Goal: Find specific page/section

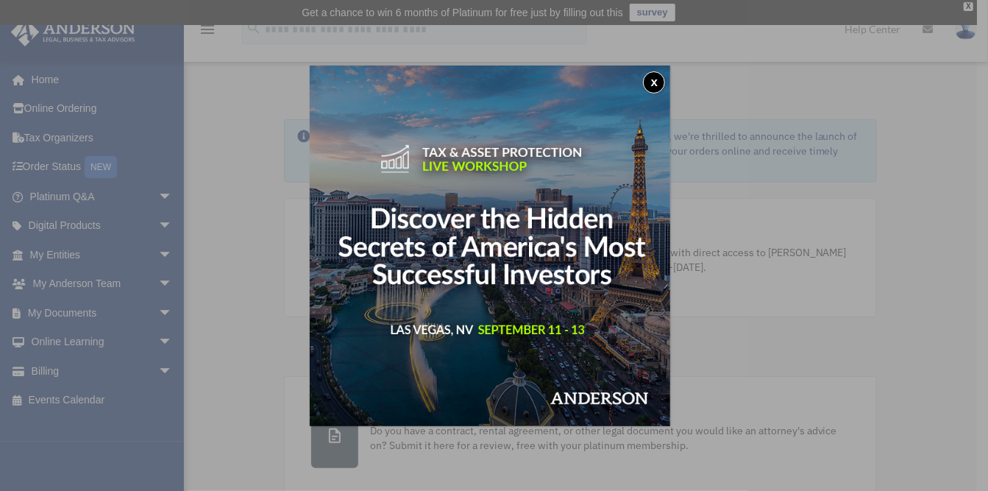
click at [659, 77] on button "x" at bounding box center [654, 82] width 22 height 22
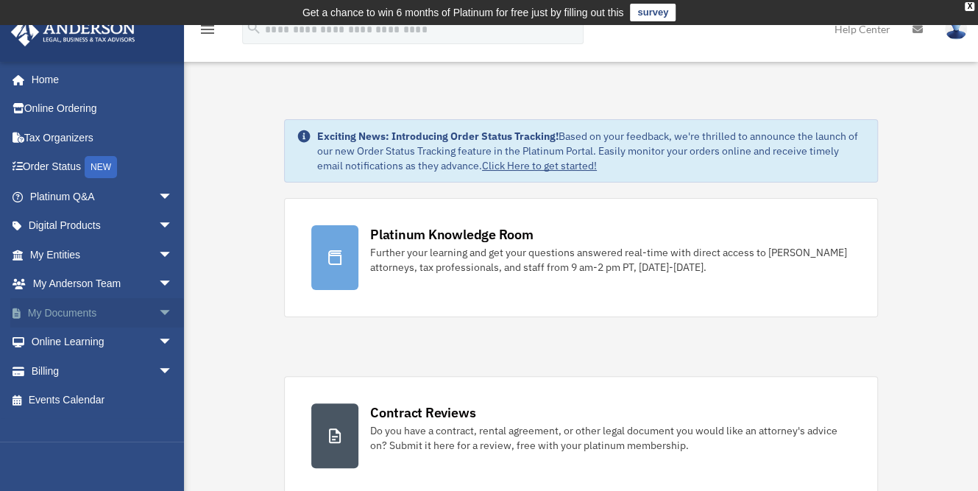
click at [158, 306] on span "arrow_drop_down" at bounding box center [172, 313] width 29 height 30
click at [103, 398] on link "Forms Library" at bounding box center [108, 399] width 174 height 29
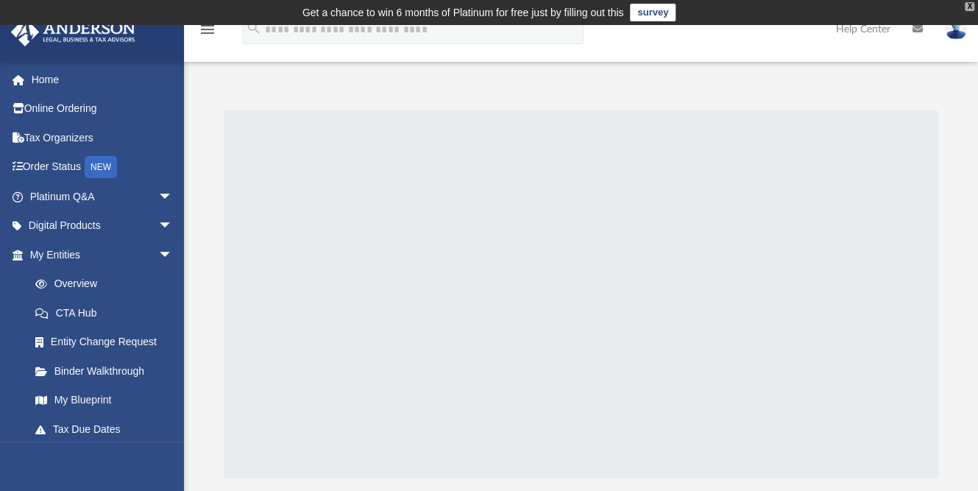
click at [966, 6] on div "X" at bounding box center [969, 6] width 10 height 9
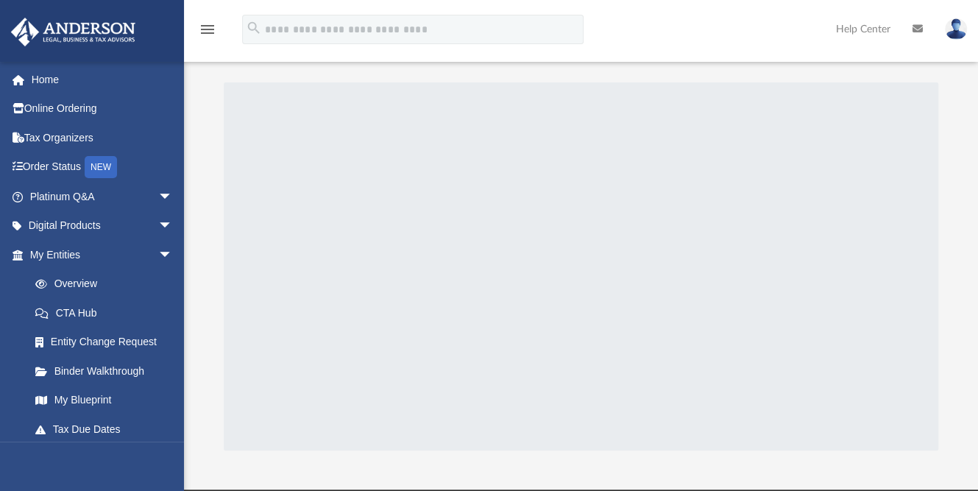
scroll to position [3, 0]
click at [875, 28] on link "Help Center" at bounding box center [863, 29] width 76 height 58
